Goal: Information Seeking & Learning: Learn about a topic

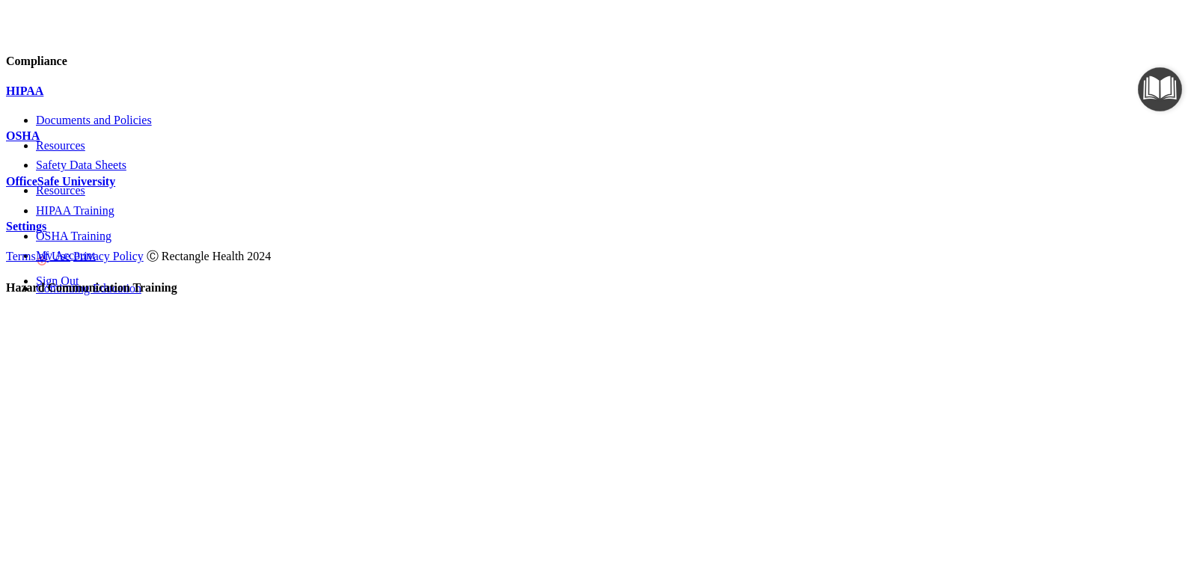
scroll to position [94, 0]
click at [1191, 200] on span at bounding box center [1191, 200] width 0 height 0
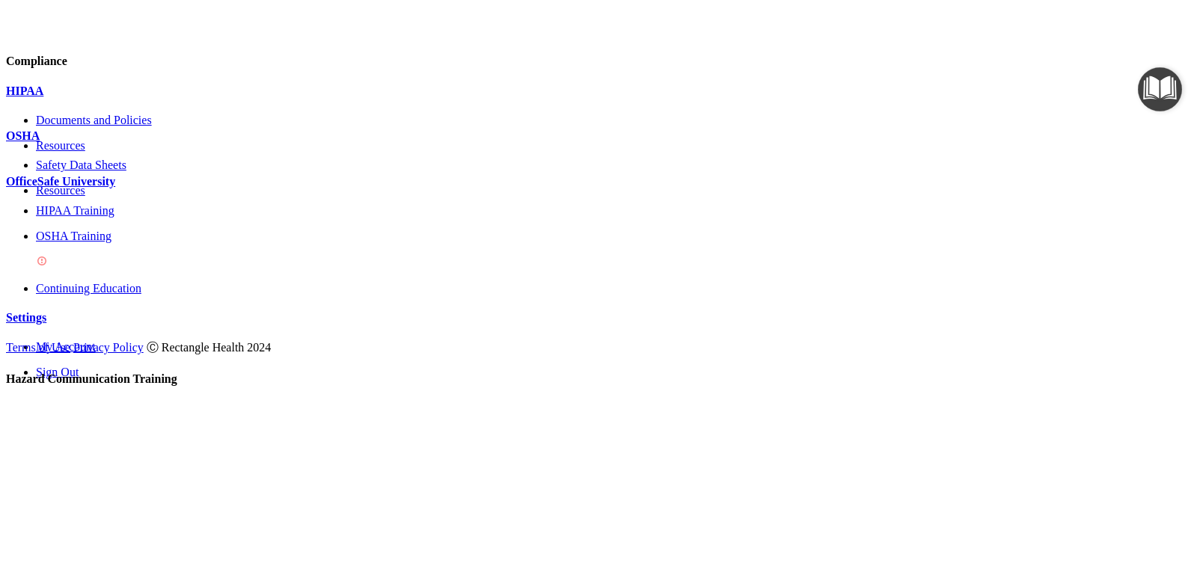
click at [48, 267] on img at bounding box center [42, 261] width 12 height 12
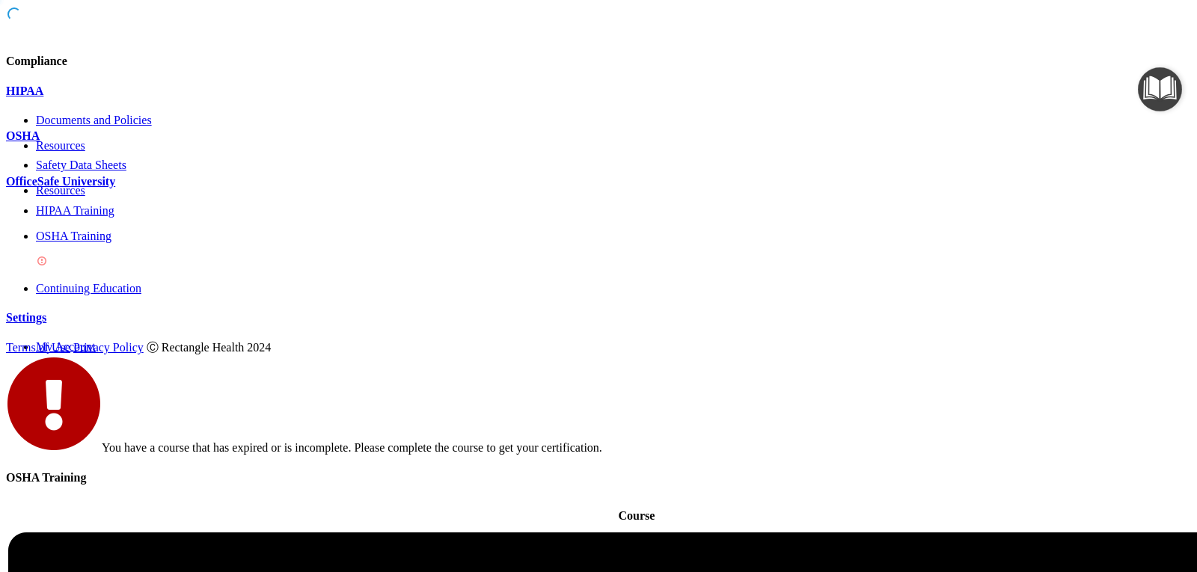
scroll to position [162, 0]
click at [197, 270] on div "OSHA Training" at bounding box center [613, 250] width 1155 height 40
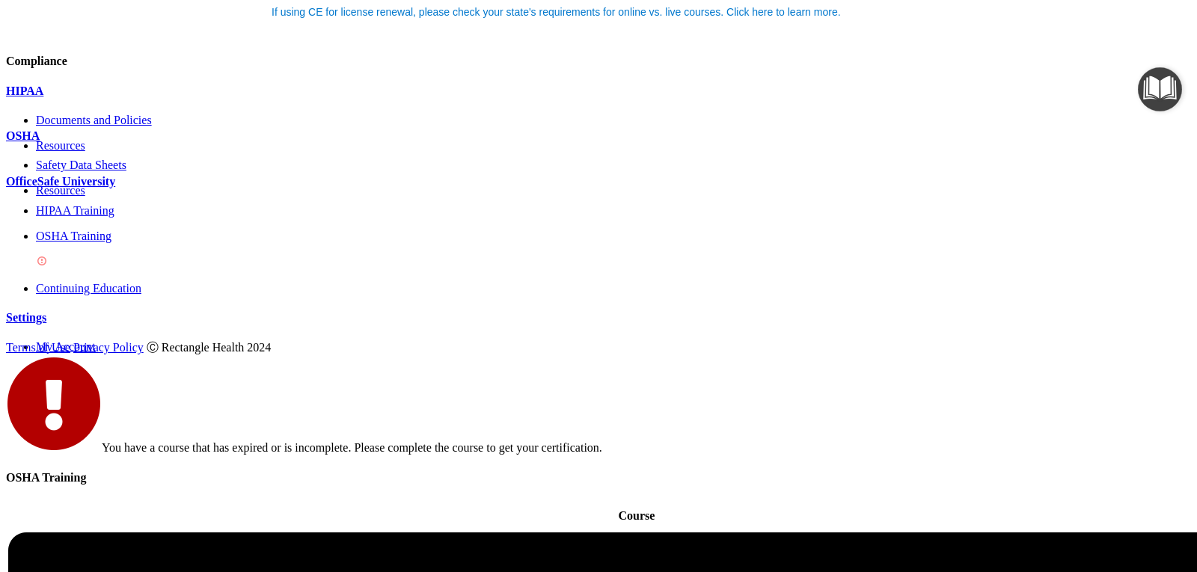
scroll to position [150, 0]
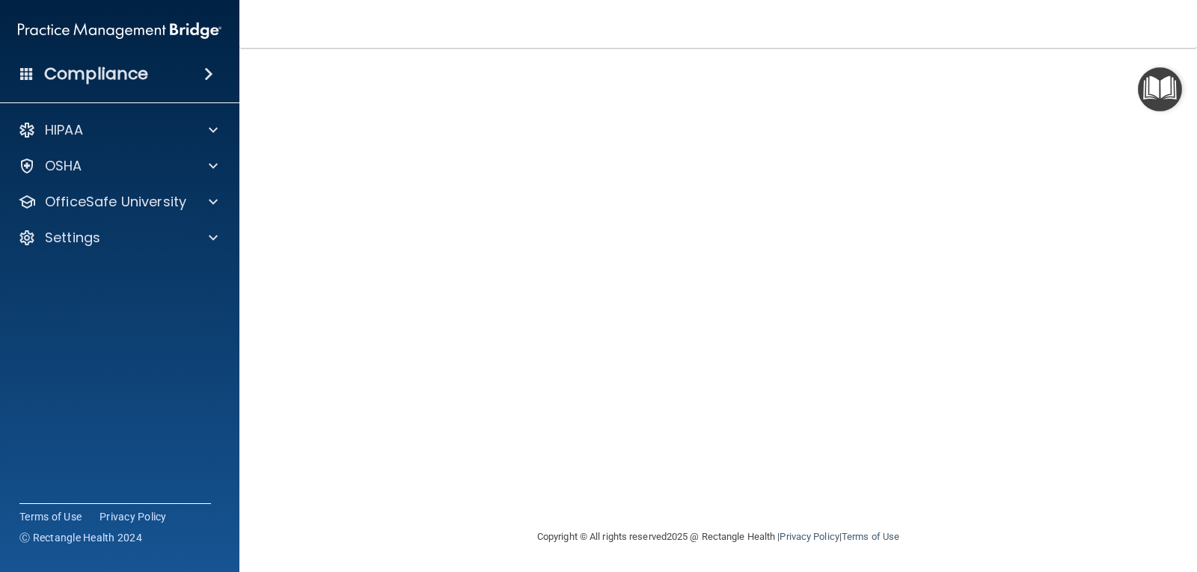
scroll to position [102, 0]
click at [212, 203] on span at bounding box center [213, 202] width 9 height 18
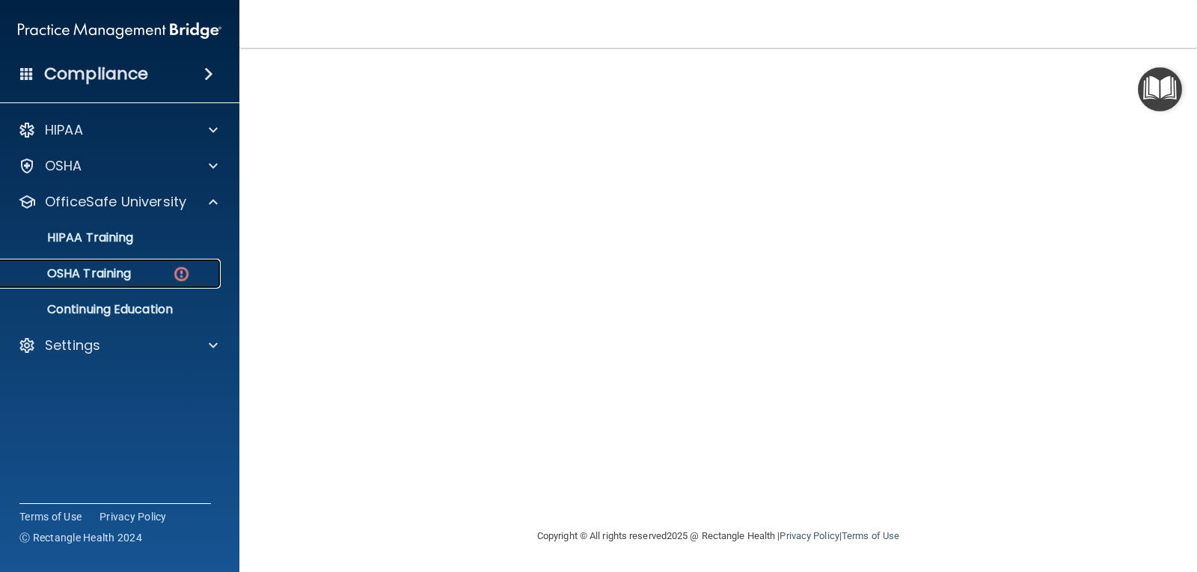
click at [171, 279] on div "OSHA Training" at bounding box center [112, 273] width 204 height 15
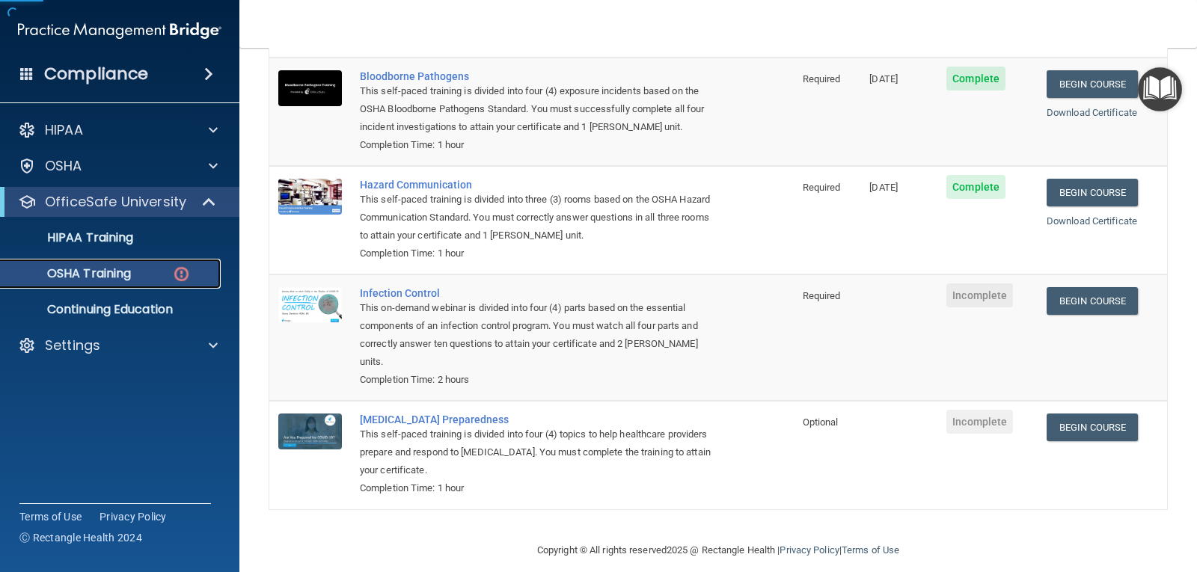
scroll to position [170, 0]
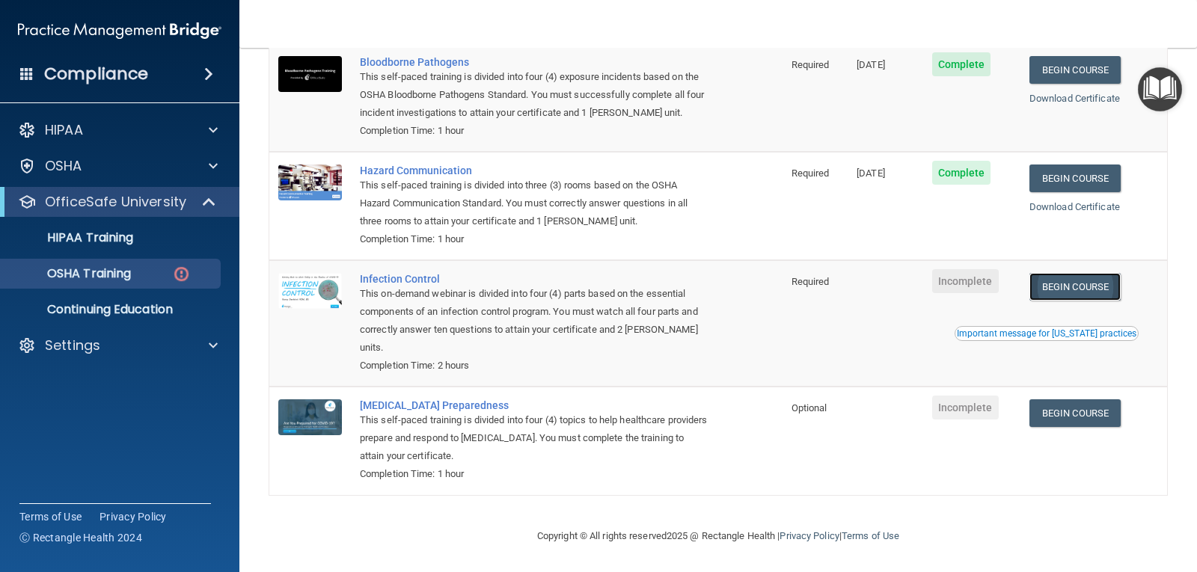
click at [1064, 286] on link "Begin Course" at bounding box center [1074, 287] width 91 height 28
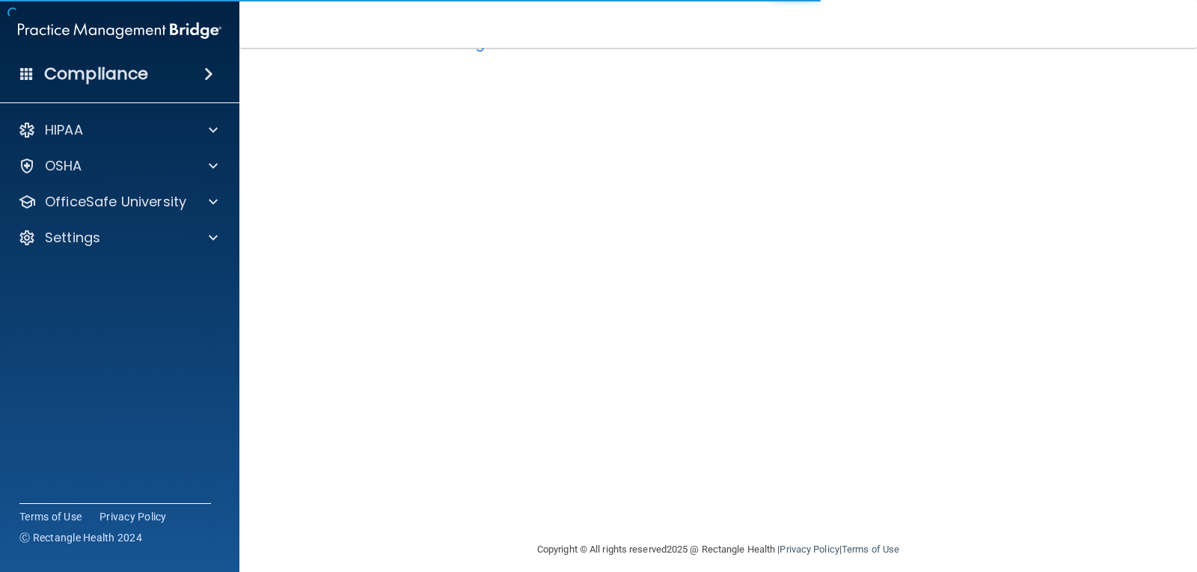
scroll to position [68, 0]
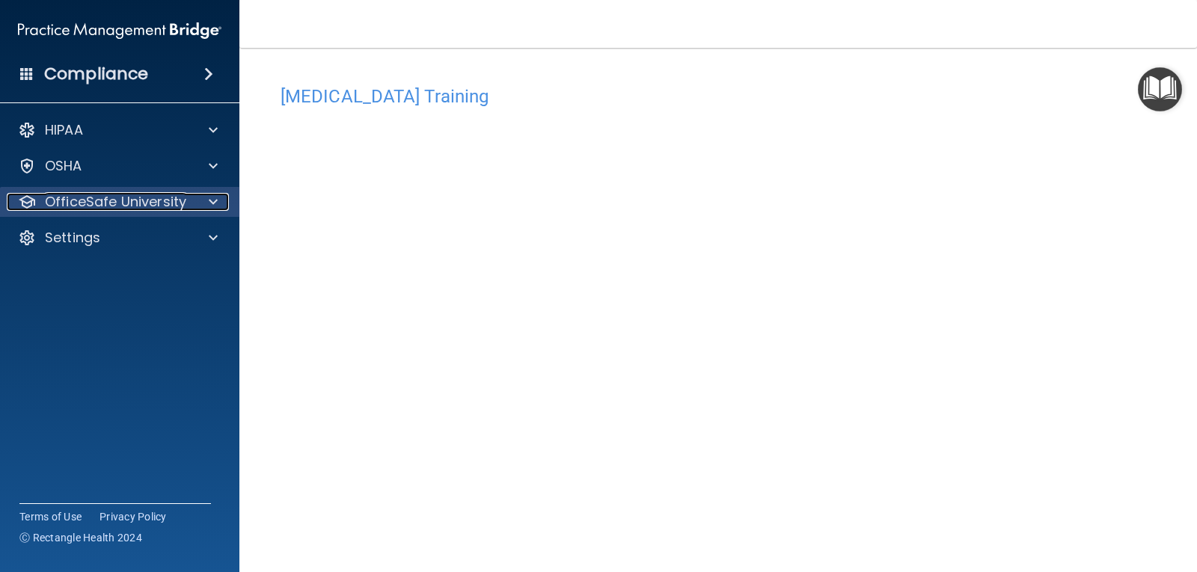
click at [206, 208] on div at bounding box center [210, 202] width 37 height 18
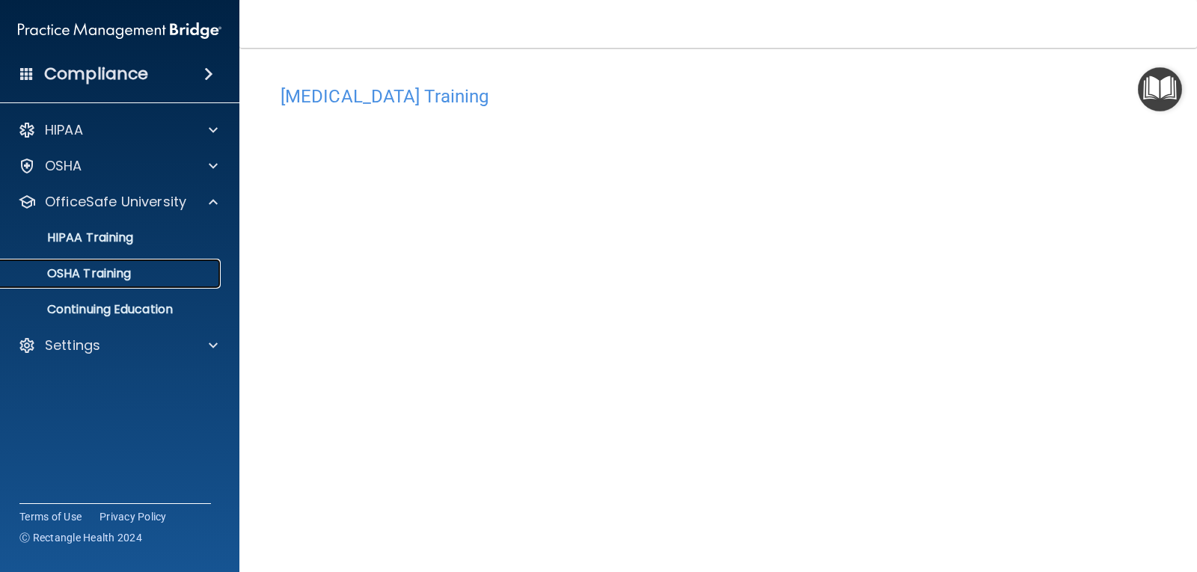
click at [149, 286] on link "OSHA Training" at bounding box center [103, 274] width 236 height 30
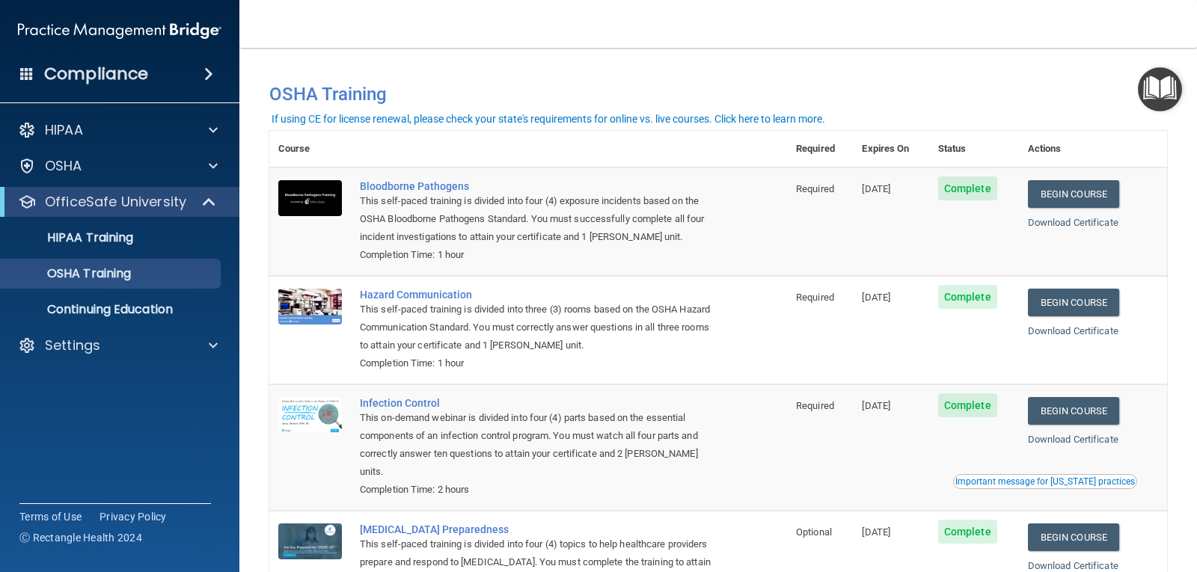
click at [494, 120] on div "If using CE for license renewal, please check your state's requirements for onl…" at bounding box center [549, 119] width 554 height 10
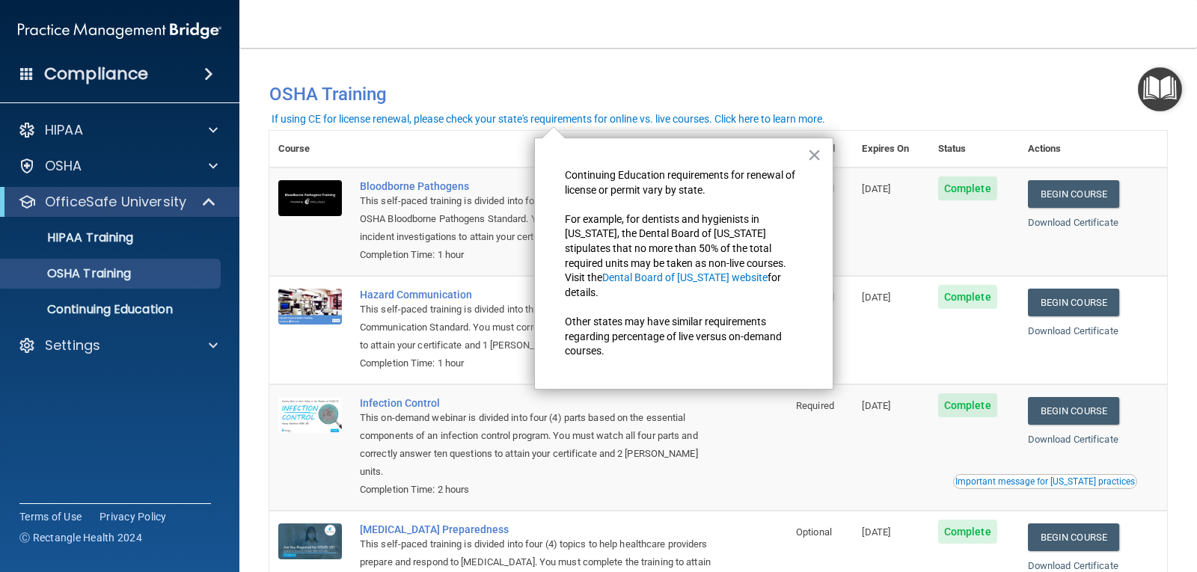
drag, startPoint x: 810, startPoint y: 162, endPoint x: 791, endPoint y: 162, distance: 18.7
click at [809, 159] on button "×" at bounding box center [814, 155] width 14 height 24
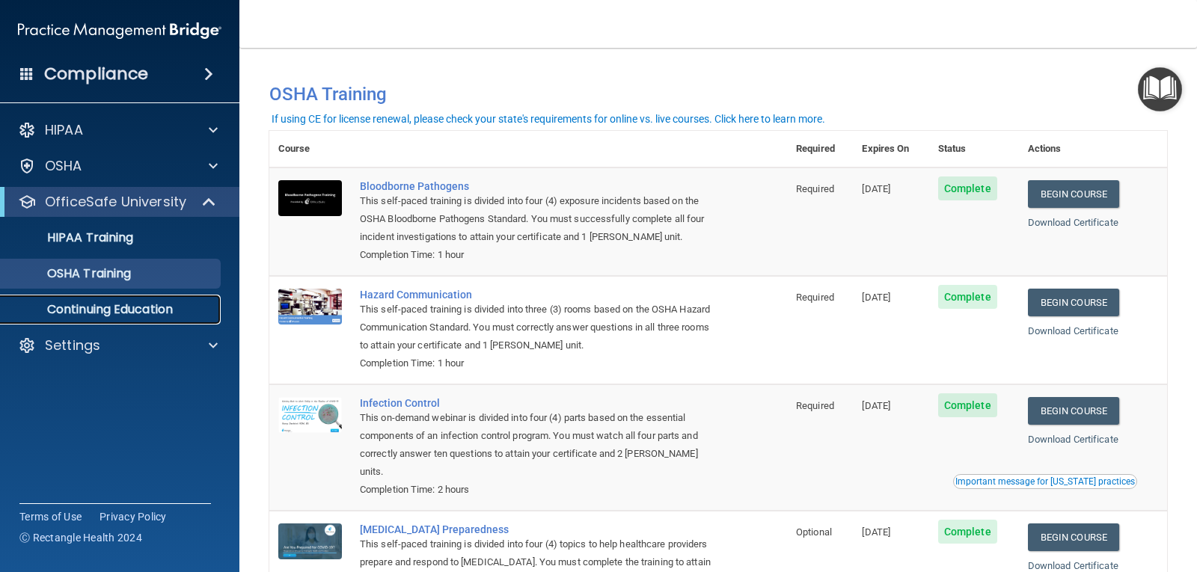
click at [100, 314] on p "Continuing Education" at bounding box center [112, 309] width 204 height 15
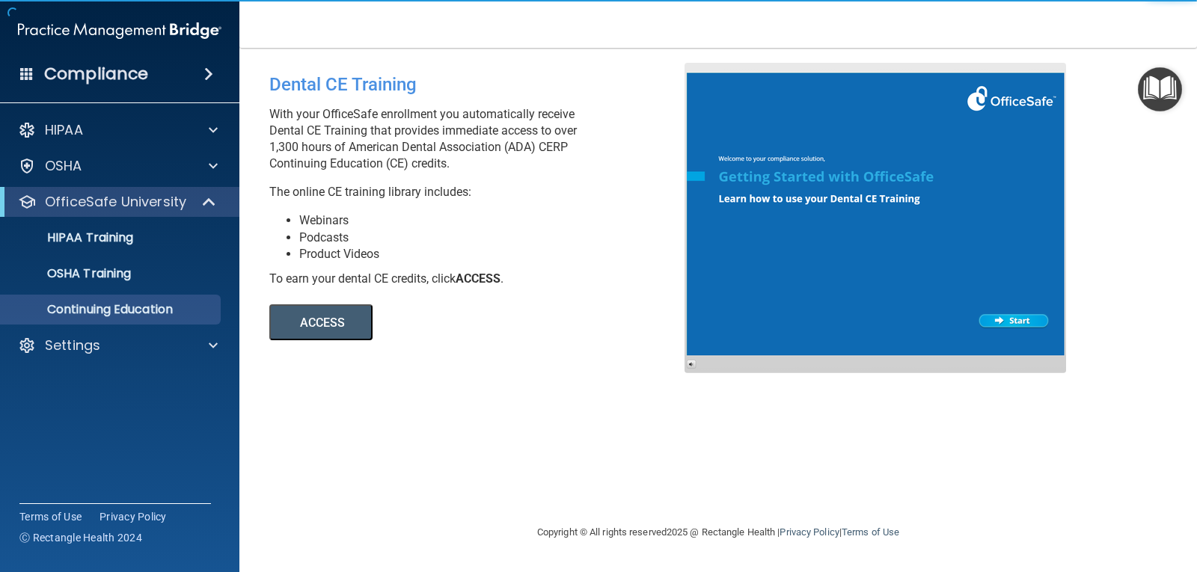
click at [280, 322] on button "ACCESS" at bounding box center [320, 322] width 103 height 36
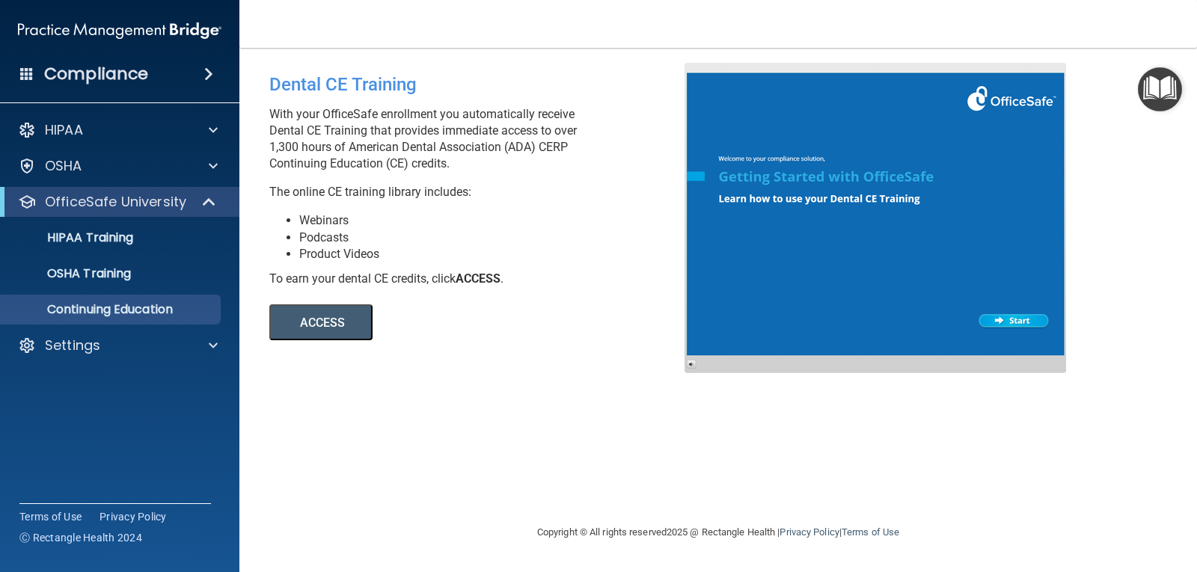
click at [316, 316] on button "ACCESS" at bounding box center [320, 322] width 103 height 36
click at [346, 325] on button "ACCESS" at bounding box center [320, 322] width 103 height 36
click at [131, 271] on p "OSHA Training" at bounding box center [70, 273] width 121 height 15
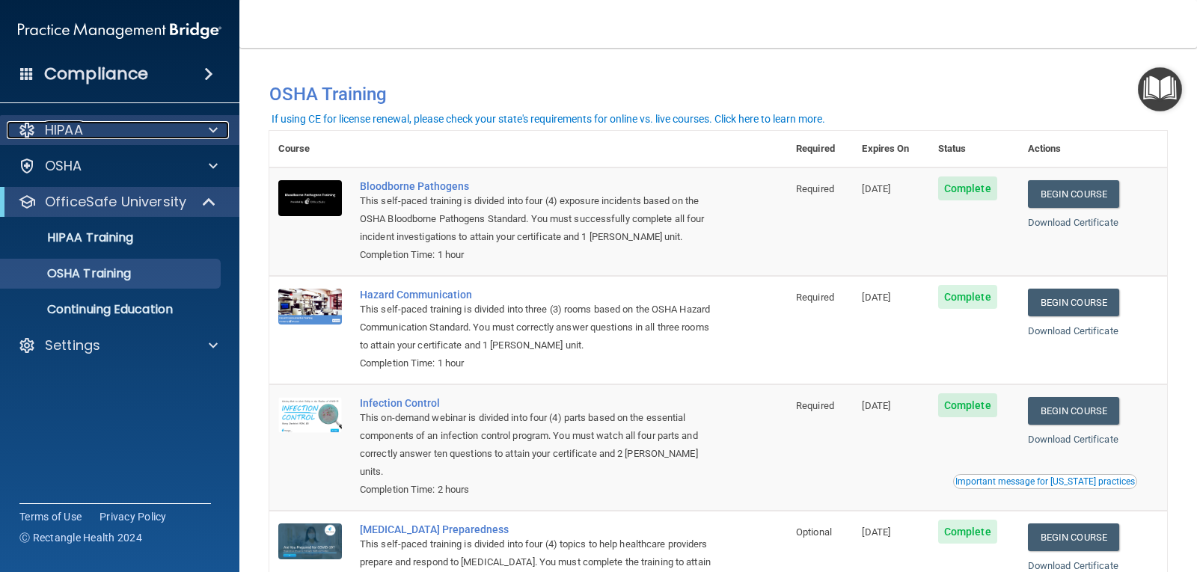
click at [102, 133] on div "HIPAA" at bounding box center [100, 130] width 186 height 18
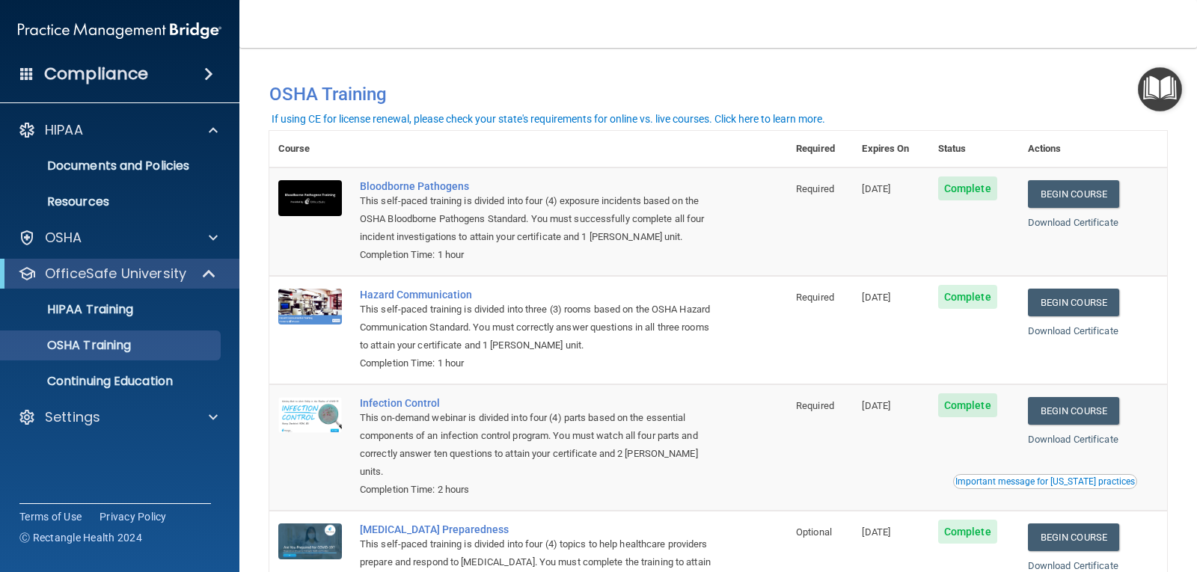
click at [114, 76] on h4 "Compliance" at bounding box center [96, 74] width 104 height 21
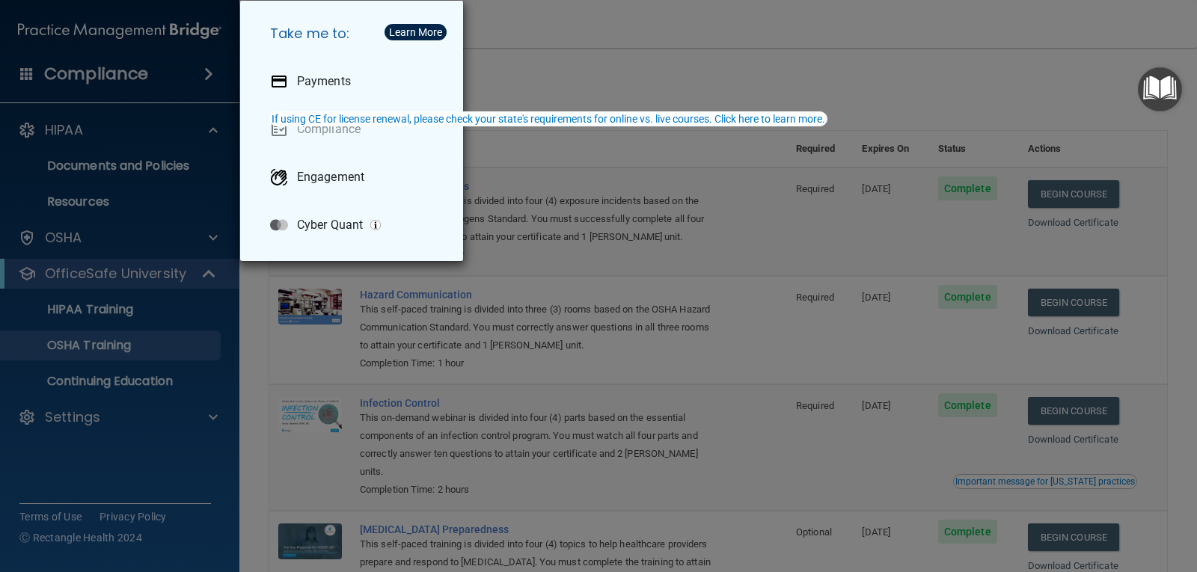
click at [547, 43] on div "Take me to: Payments Compliance Engagement Cyber Quant" at bounding box center [598, 286] width 1197 height 572
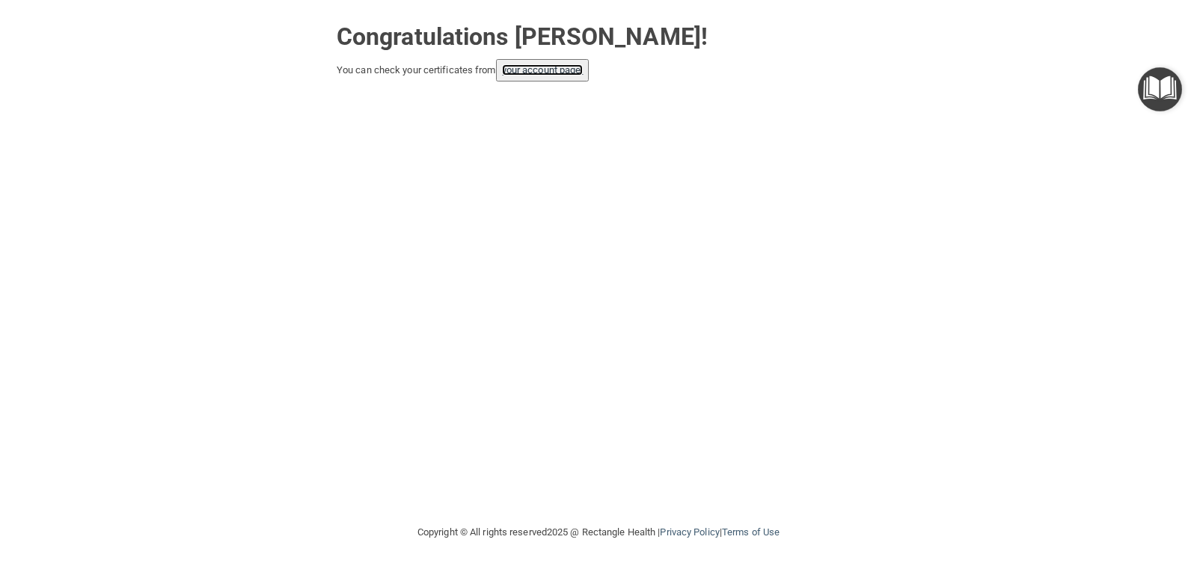
click at [519, 71] on link "your account page!" at bounding box center [543, 69] width 82 height 11
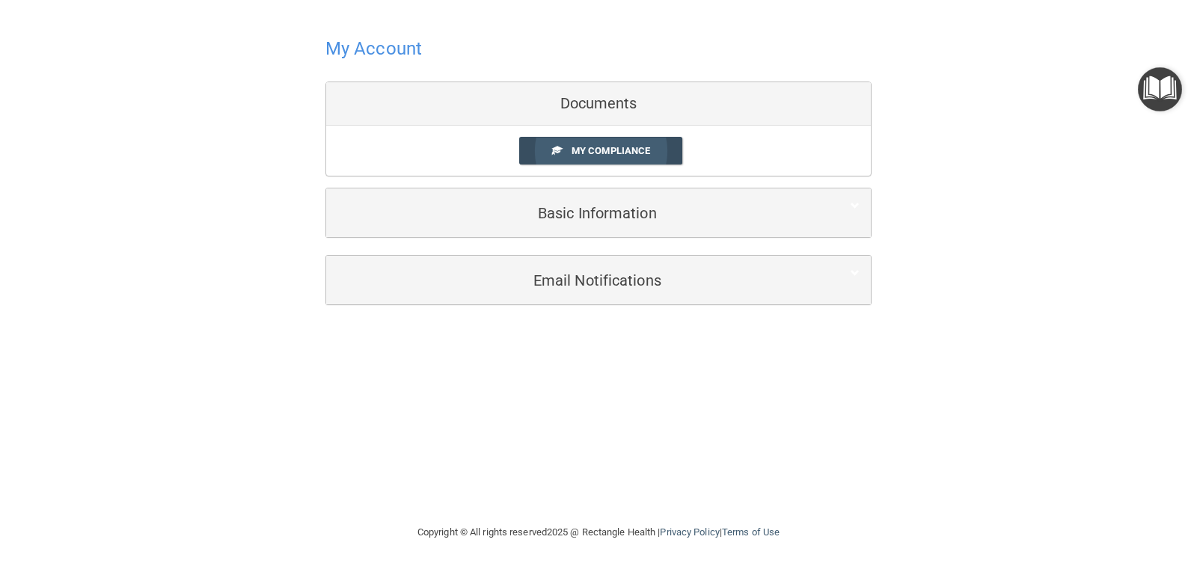
click at [599, 145] on span "My Compliance" at bounding box center [610, 150] width 79 height 11
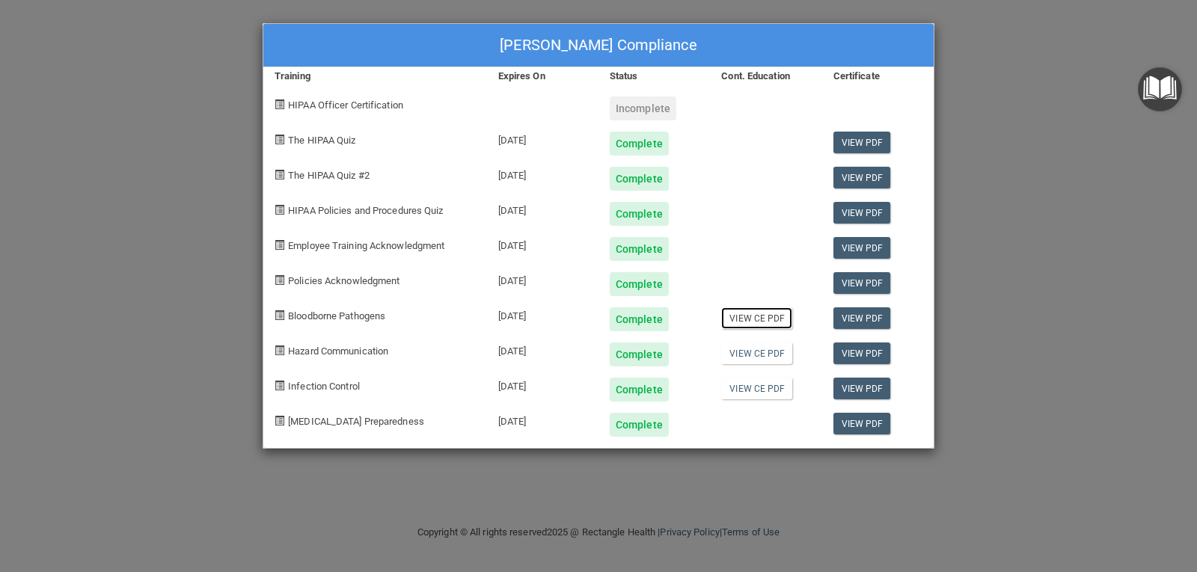
click at [758, 320] on link "View CE PDF" at bounding box center [756, 318] width 71 height 22
